Goal: Task Accomplishment & Management: Manage account settings

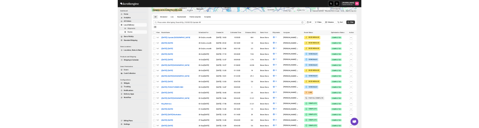
scroll to position [126, 0]
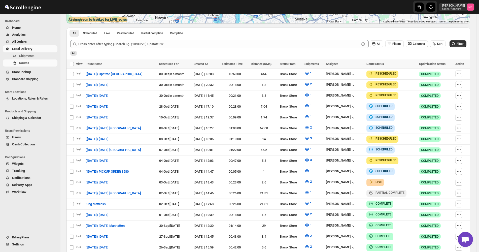
click at [460, 40] on div "All Filters Columns Sort Filter" at bounding box center [266, 42] width 401 height 12
click at [459, 43] on span "Filter" at bounding box center [460, 44] width 7 height 4
click at [308, 170] on icon "button" at bounding box center [308, 171] width 2 height 2
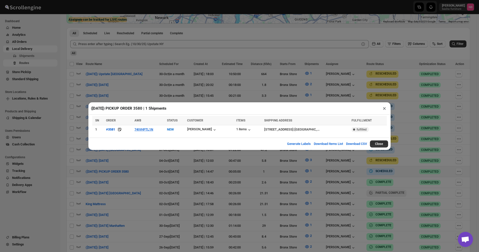
drag, startPoint x: 191, startPoint y: 176, endPoint x: 281, endPoint y: 178, distance: 90.8
click at [191, 176] on div "([DATE]) PICKUP ORDER 3580 | 1 Shipments × SN ORDER AWB STATUS CUSTOMER ITEMS S…" at bounding box center [239, 126] width 479 height 252
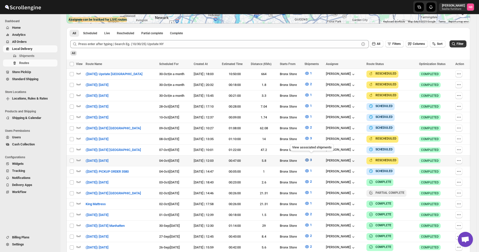
click at [310, 159] on icon "button" at bounding box center [307, 160] width 5 height 5
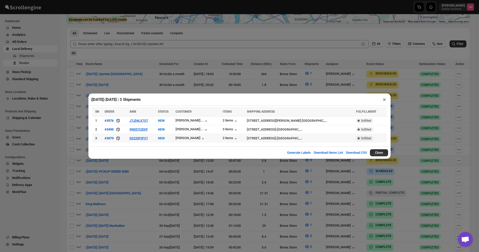
click at [151, 178] on div "([DATE]) [DATE] | 3 Shipments × SN ORDER AWB STATUS CUSTOMER ITEMS SHIPPING ADD…" at bounding box center [239, 126] width 479 height 252
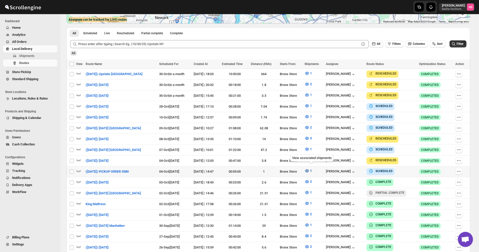
click at [312, 169] on span "1" at bounding box center [311, 171] width 2 height 4
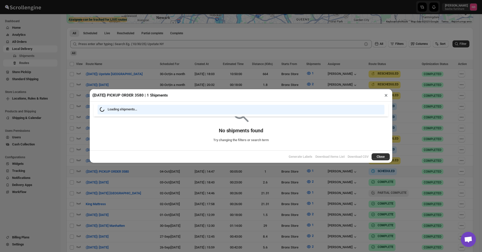
click at [287, 181] on div "([DATE]) PICKUP ORDER 3580 | 1 Shipments × Loading shipments… No shipments foun…" at bounding box center [241, 126] width 482 height 252
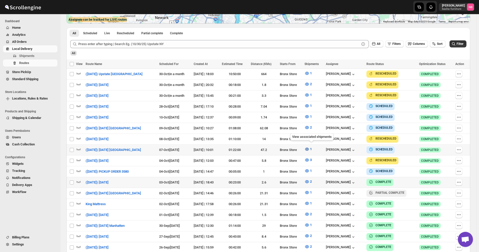
click at [310, 147] on icon "button" at bounding box center [307, 149] width 5 height 5
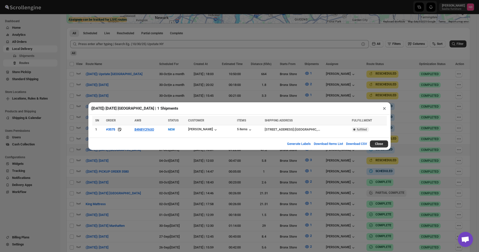
click at [126, 169] on div "([DATE]) [DATE] [GEOGRAPHIC_DATA] | 1 Shipments × SN ORDER AWB STATUS CUSTOMER …" at bounding box center [239, 126] width 479 height 252
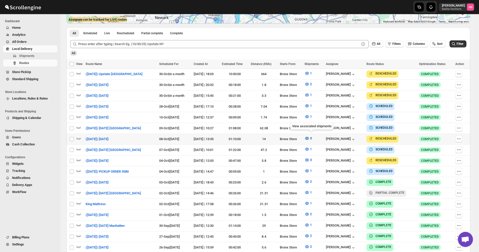
click at [310, 138] on icon "button" at bounding box center [307, 138] width 5 height 5
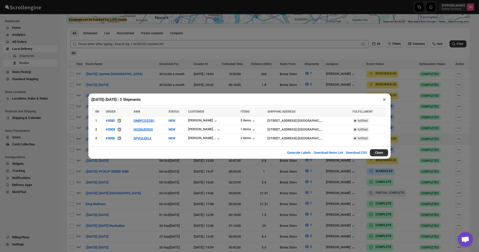
click at [151, 193] on div "([DATE]) [DATE] | 3 Shipments × SN ORDER AWB STATUS CUSTOMER ITEMS SHIPPING ADD…" at bounding box center [239, 126] width 479 height 252
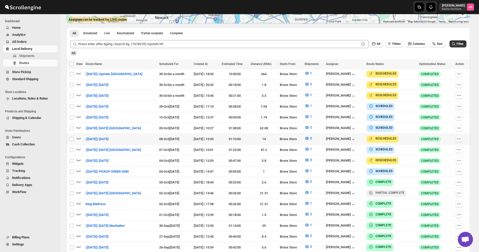
click at [459, 137] on icon "button" at bounding box center [459, 138] width 5 height 5
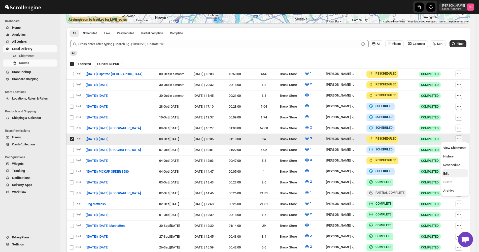
click at [448, 175] on span "Edit" at bounding box center [446, 174] width 5 height 4
checkbox input "false"
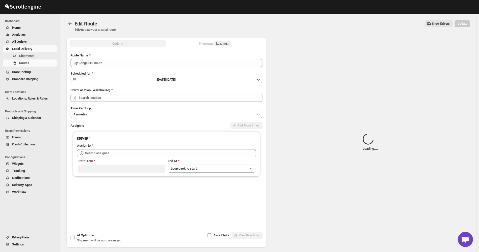
type input "([DATE]) [DATE]"
type input "Bronx Store"
type input "[PERSON_NAME] ([EMAIL_ADDRESS][DOMAIN_NAME])"
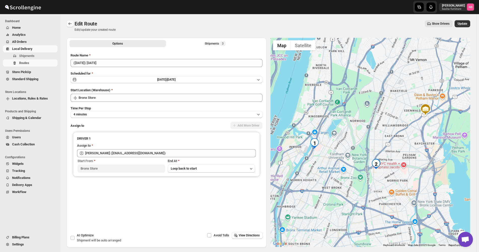
click at [69, 26] on icon "Routes" at bounding box center [70, 23] width 5 height 5
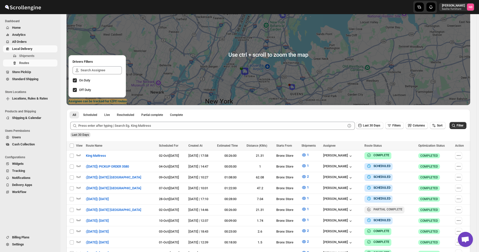
scroll to position [101, 0]
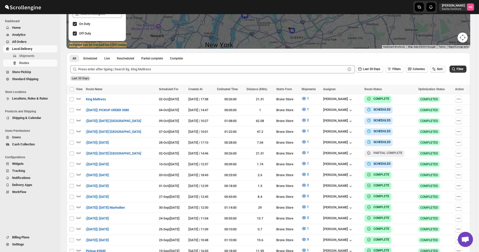
click at [442, 67] on span "Sort" at bounding box center [440, 69] width 6 height 4
click at [434, 98] on div "Due Date" at bounding box center [431, 96] width 13 height 5
click at [370, 70] on span "Last 30 Days" at bounding box center [371, 69] width 17 height 4
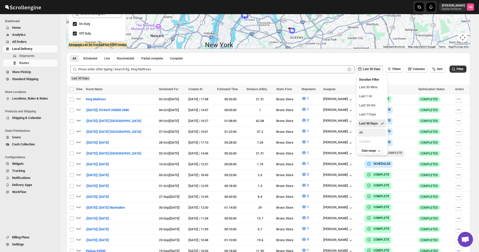
click at [371, 131] on button "All" at bounding box center [372, 133] width 29 height 8
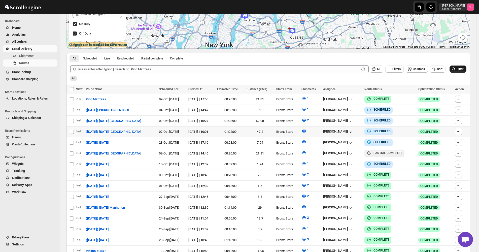
click at [454, 69] on icon "submit" at bounding box center [453, 69] width 5 height 5
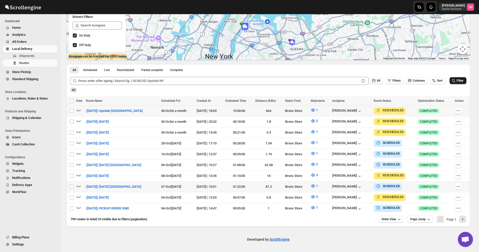
scroll to position [87, 0]
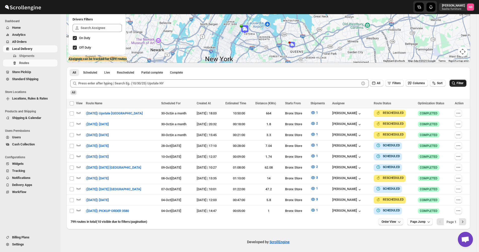
click at [401, 219] on icon "button" at bounding box center [399, 221] width 5 height 5
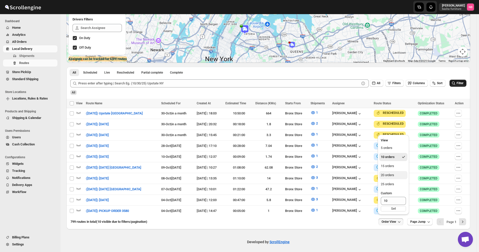
click at [402, 174] on button "20 orders" at bounding box center [394, 175] width 28 height 8
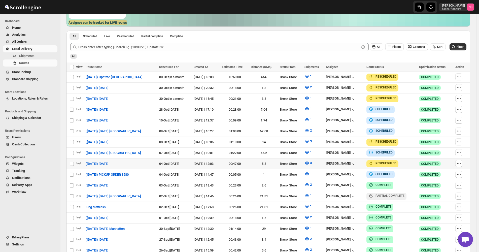
scroll to position [151, 0]
